Goal: Find specific page/section

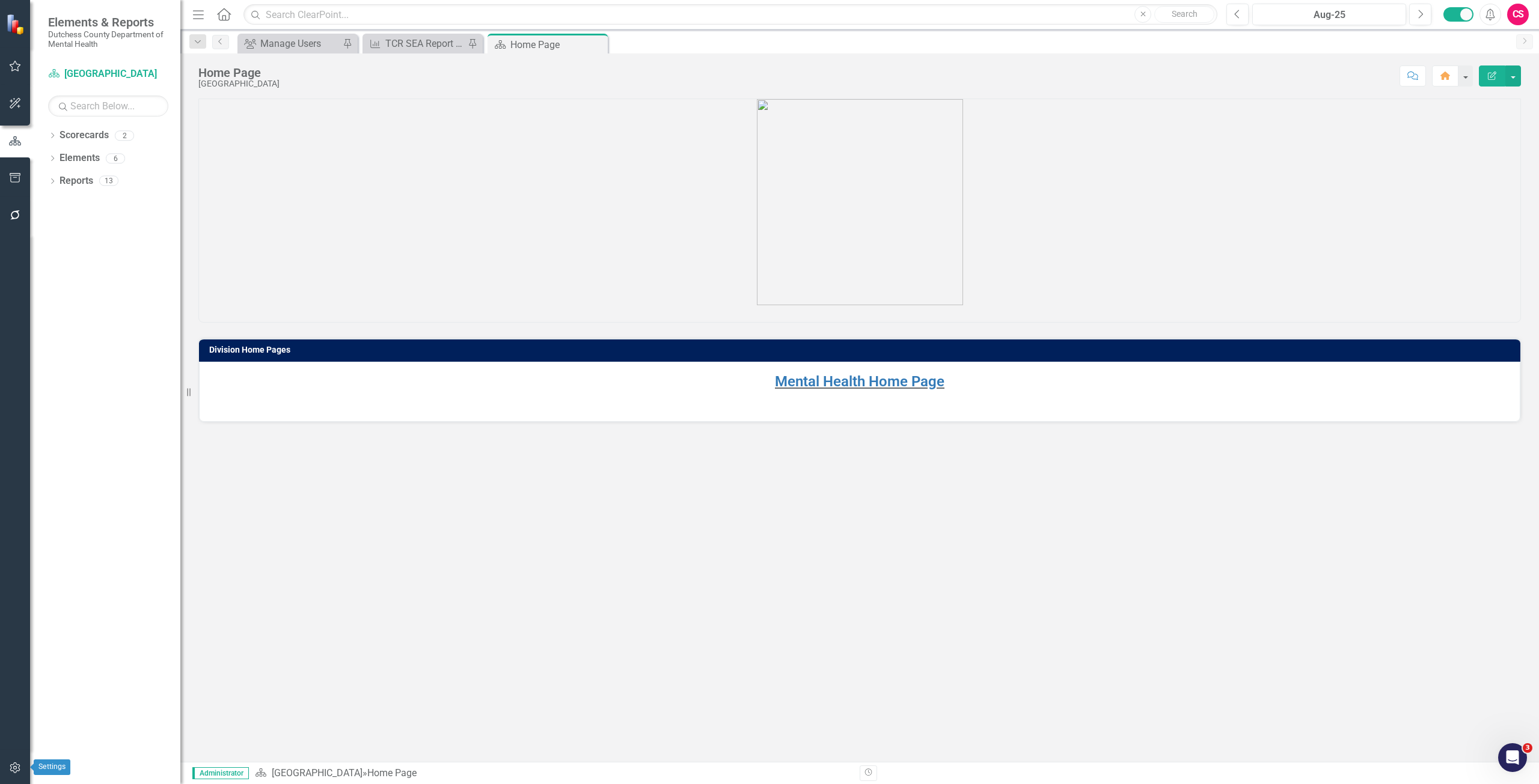
click at [18, 763] on button "button" at bounding box center [16, 768] width 27 height 25
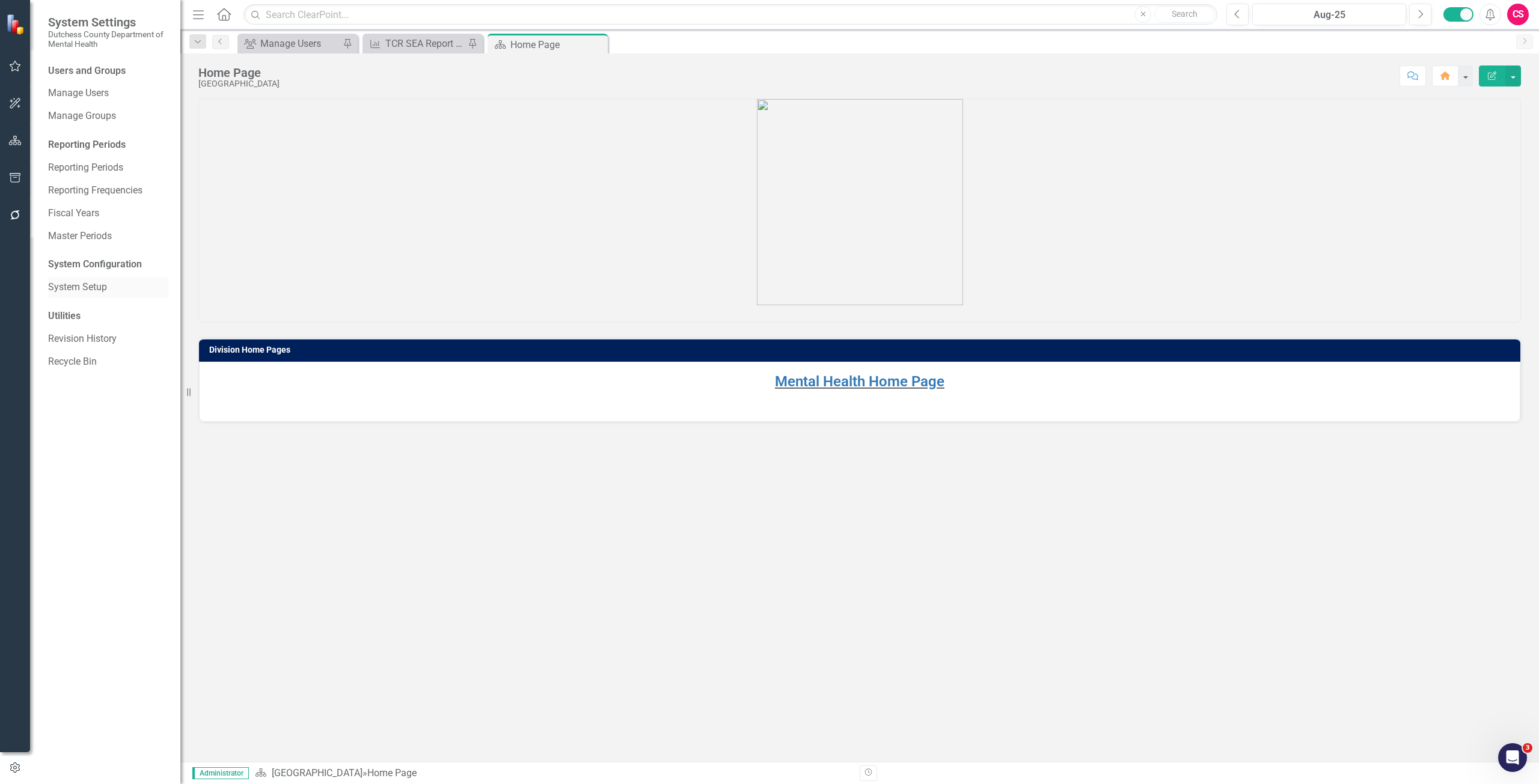
click at [89, 285] on link "System Setup" at bounding box center [108, 287] width 120 height 14
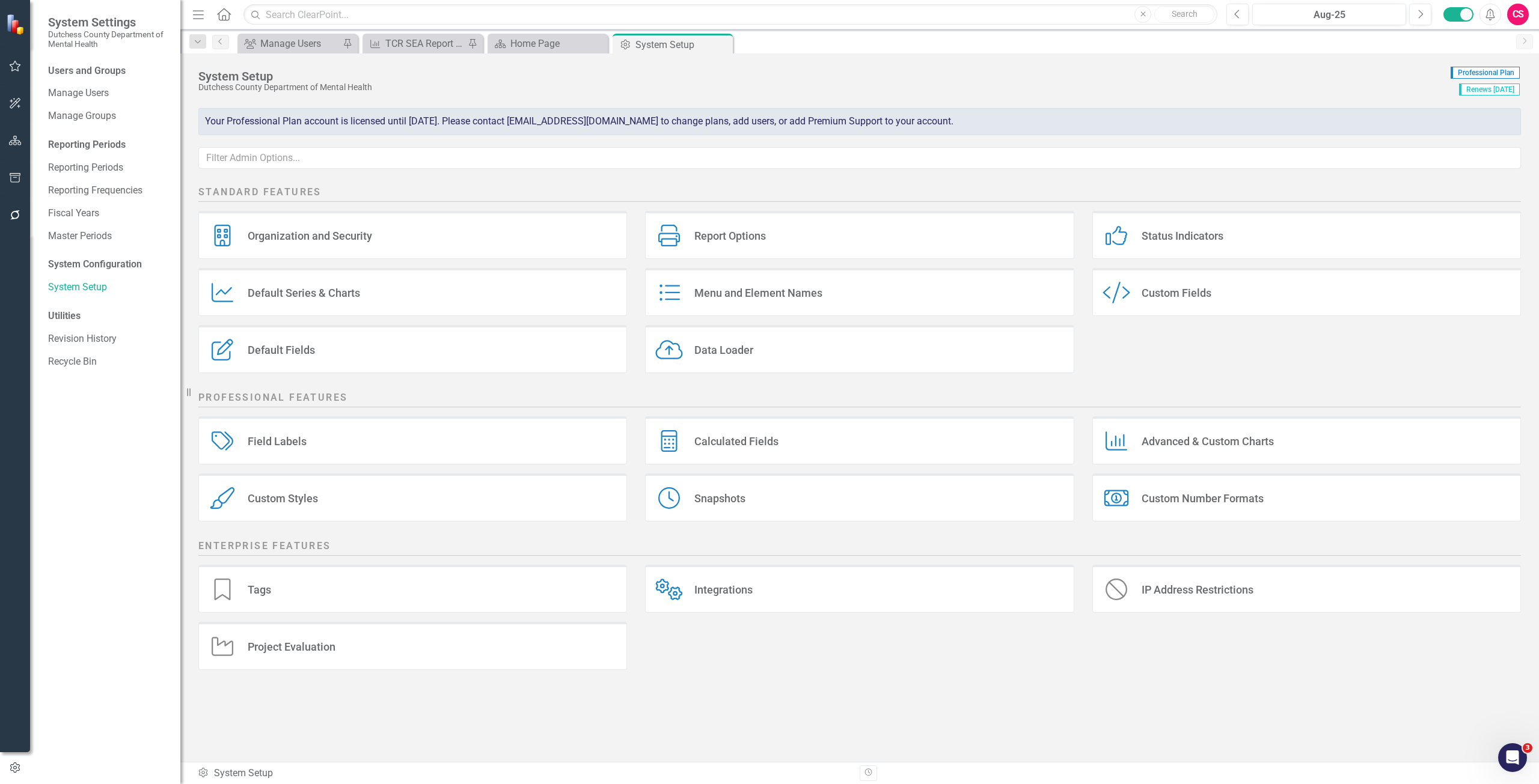
click at [306, 233] on div "Organization and Security" at bounding box center [309, 236] width 124 height 14
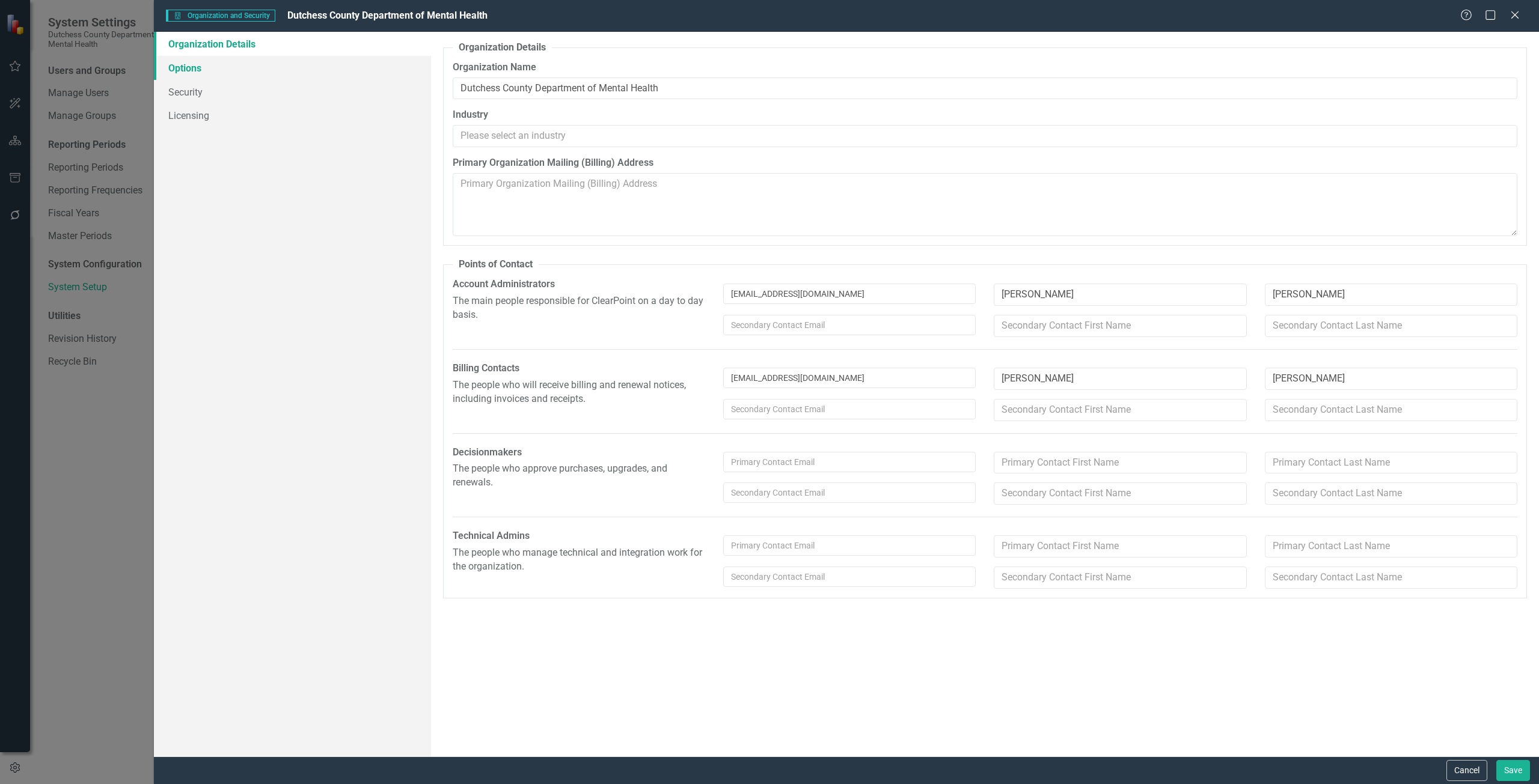
click at [206, 74] on link "Options" at bounding box center [292, 68] width 277 height 24
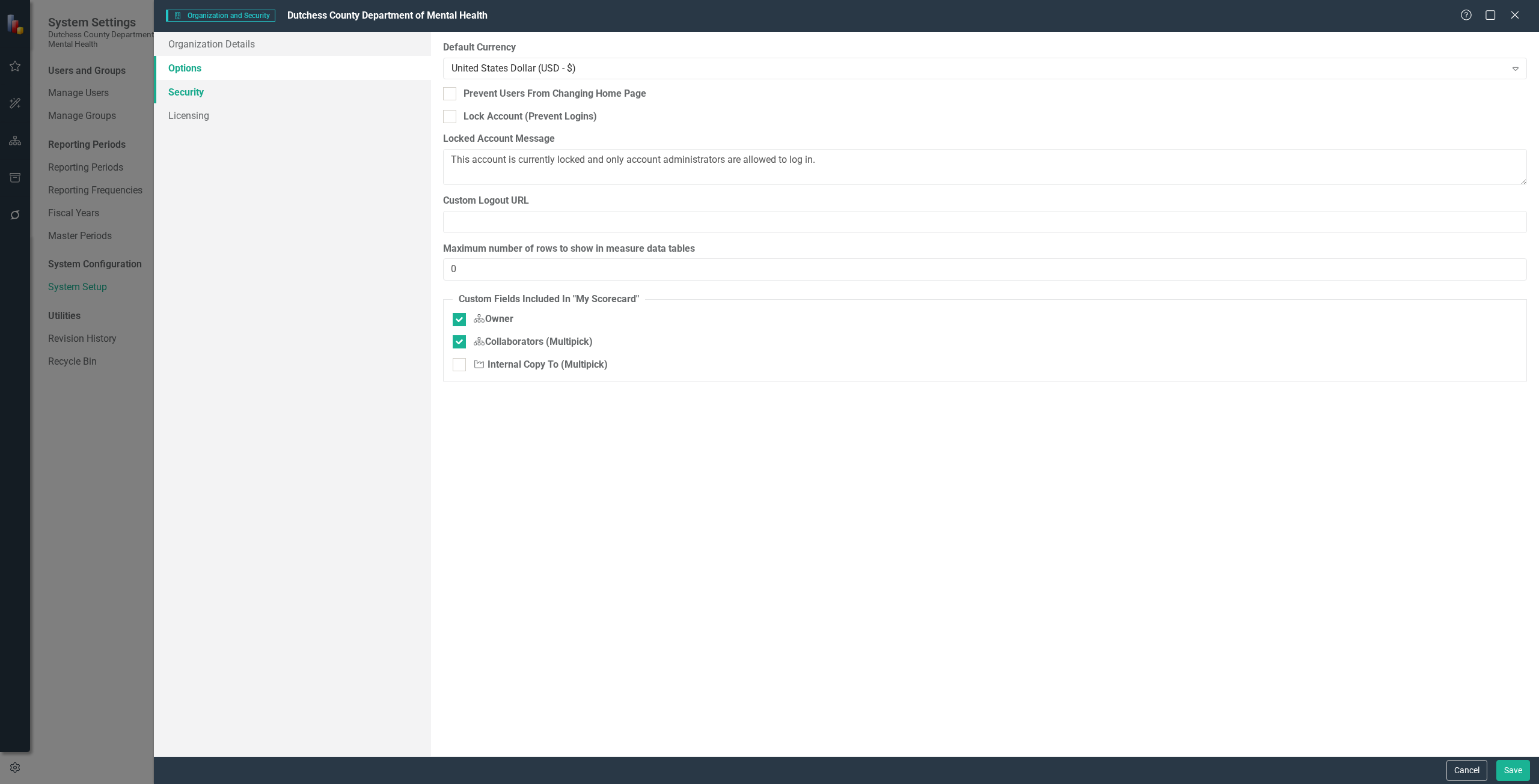
click at [200, 94] on link "Security" at bounding box center [292, 92] width 277 height 24
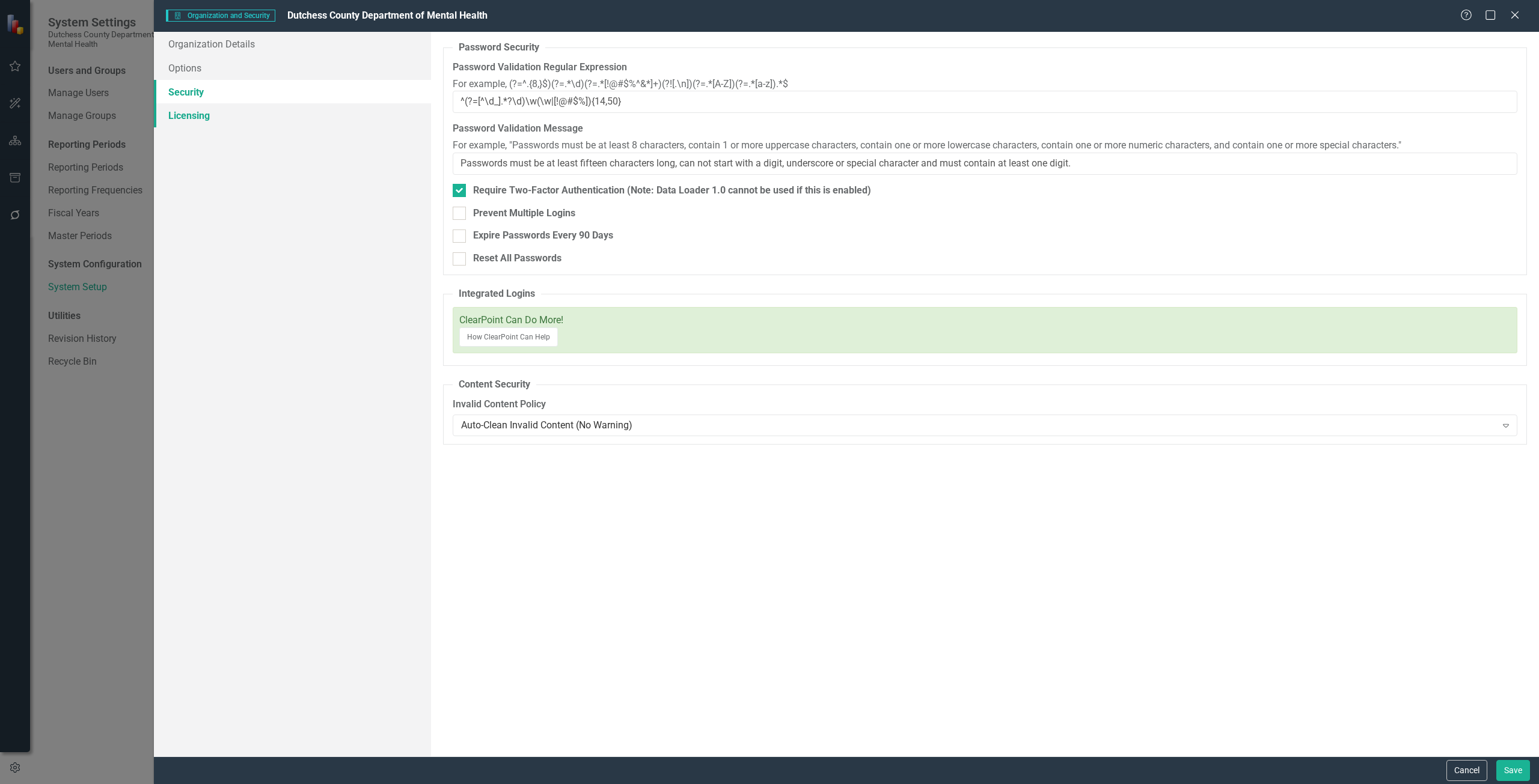
click at [197, 120] on link "Licensing" at bounding box center [292, 115] width 277 height 24
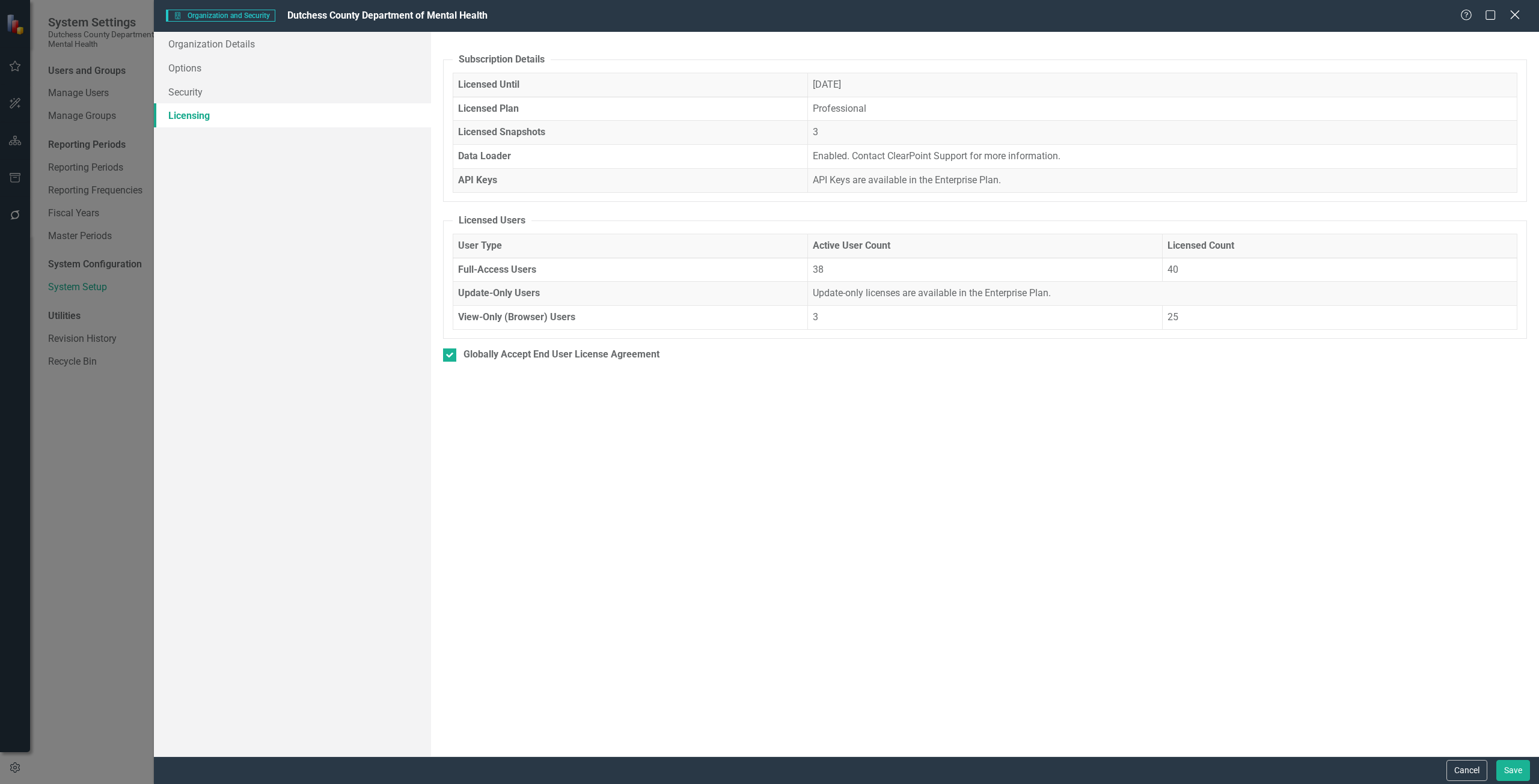
click at [1514, 15] on icon "Close" at bounding box center [1514, 15] width 15 height 12
